Goal: Find specific page/section: Find specific page/section

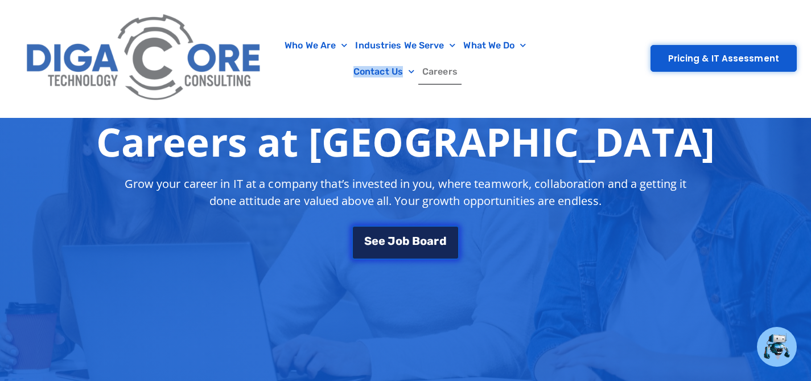
click at [410, 231] on link "S e e J o b B o a r d" at bounding box center [405, 242] width 107 height 34
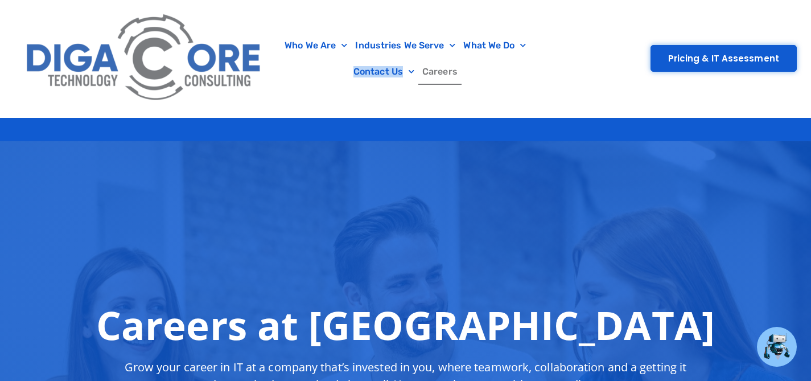
scroll to position [42, 0]
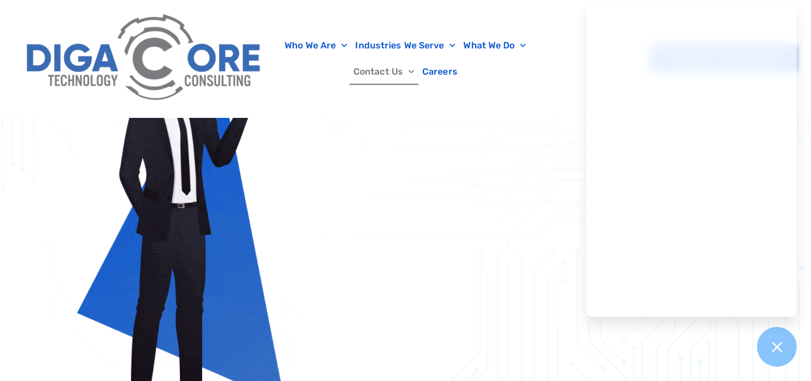
scroll to position [654, 0]
click at [780, 336] on div at bounding box center [777, 347] width 42 height 42
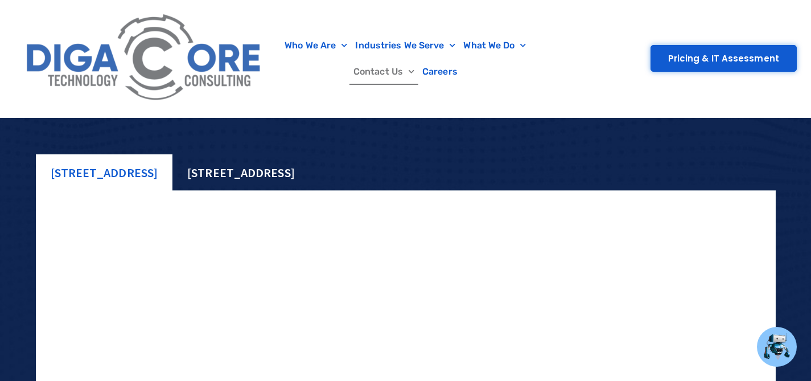
scroll to position [1442, 0]
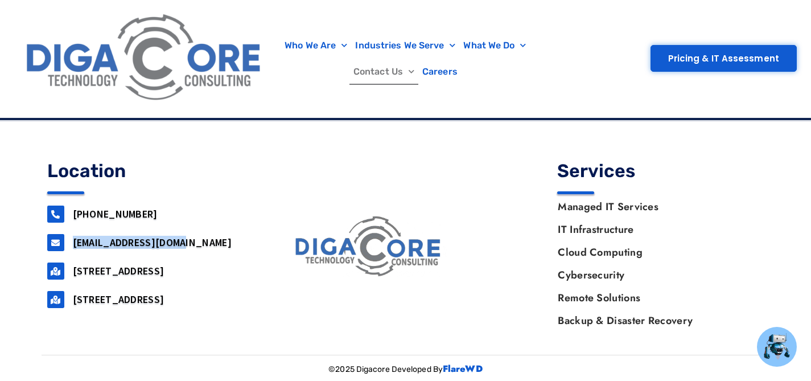
drag, startPoint x: 186, startPoint y: 242, endPoint x: 69, endPoint y: 244, distance: 116.7
click at [69, 244] on div "[EMAIL_ADDRESS][DOMAIN_NAME]" at bounding box center [150, 242] width 207 height 17
